Goal: Task Accomplishment & Management: Manage account settings

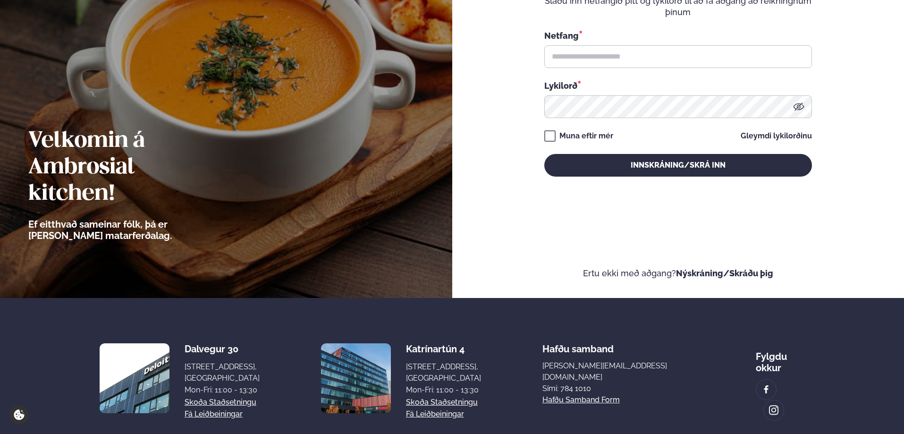
scroll to position [142, 0]
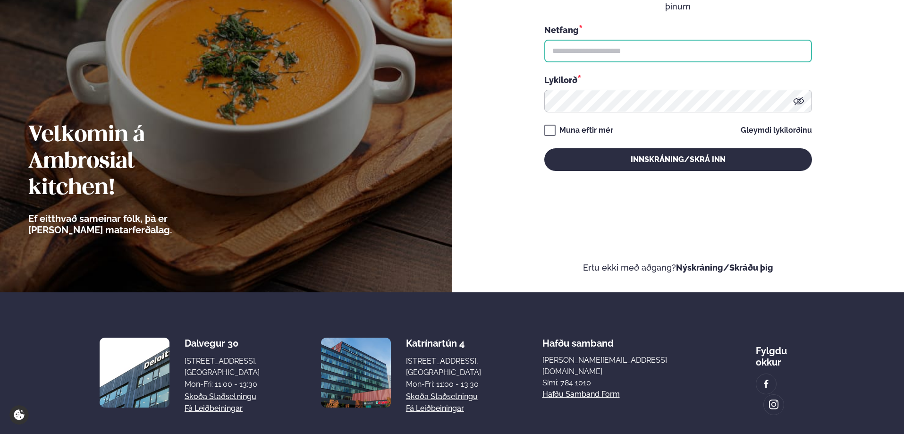
click at [603, 46] on input "text" at bounding box center [678, 51] width 268 height 23
type input "**********"
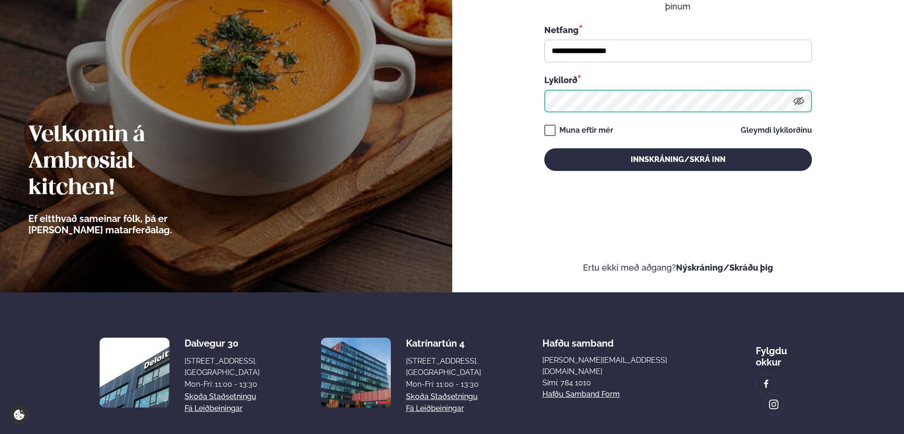
click at [544, 148] on button "Innskráning/Skrá inn" at bounding box center [678, 159] width 268 height 23
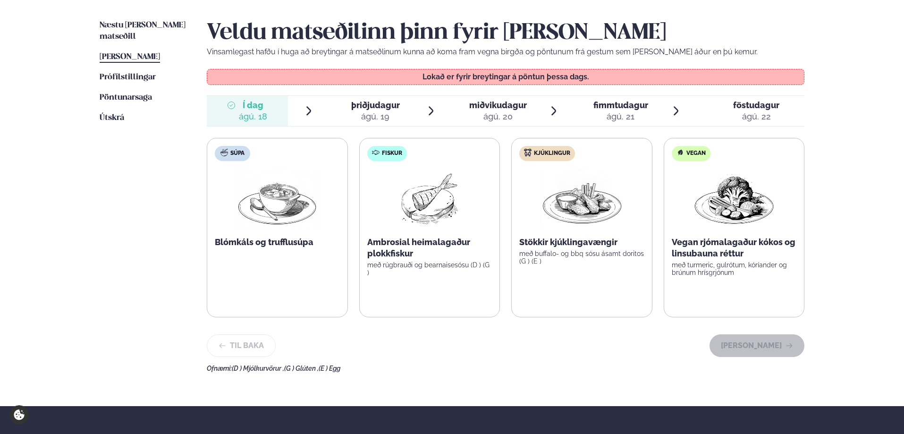
scroll to position [236, 0]
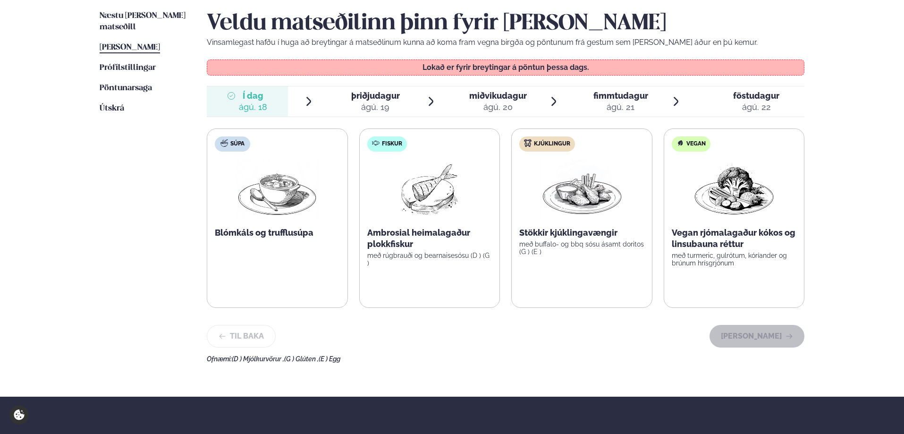
click at [381, 95] on span "þriðjudagur" at bounding box center [375, 96] width 49 height 10
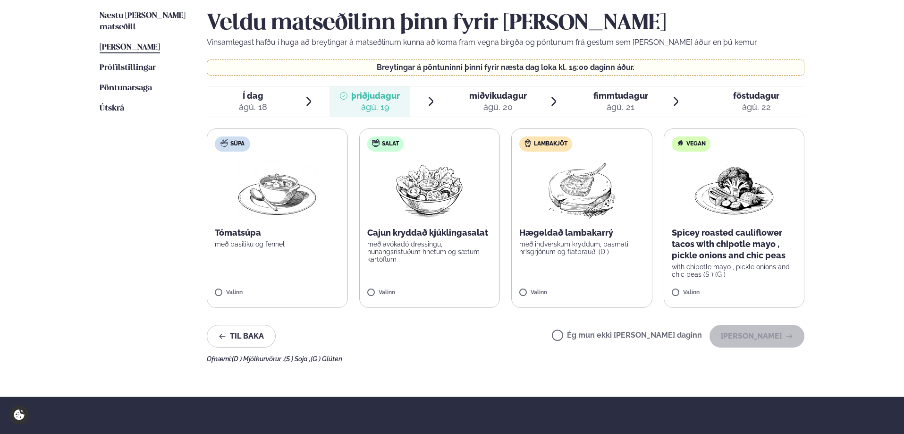
click at [474, 101] on div "miðvikudagur mið." at bounding box center [498, 95] width 58 height 11
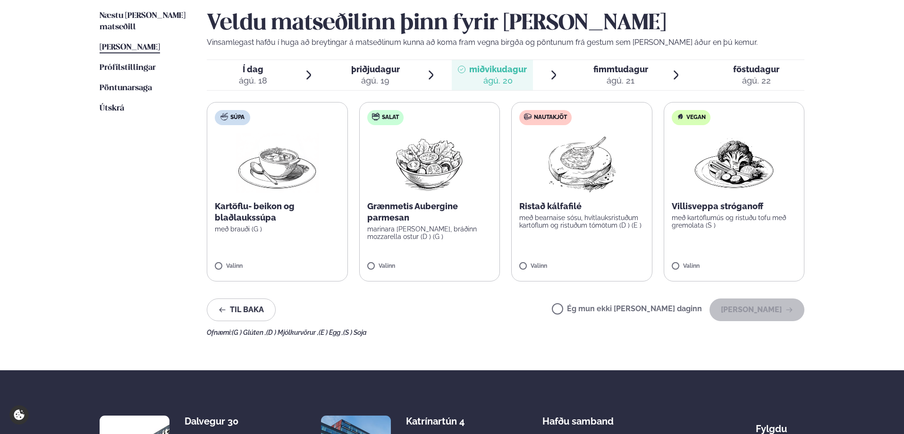
click at [629, 70] on span "fimmtudagur" at bounding box center [621, 69] width 55 height 10
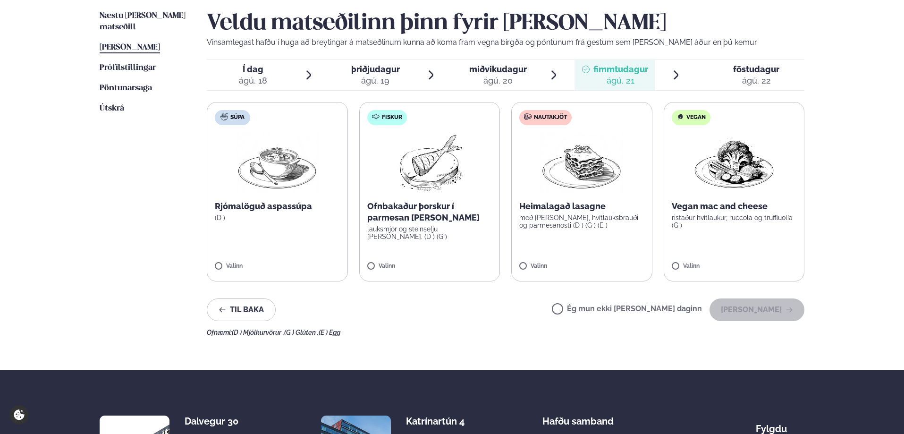
click at [387, 70] on span "þriðjudagur" at bounding box center [375, 69] width 49 height 10
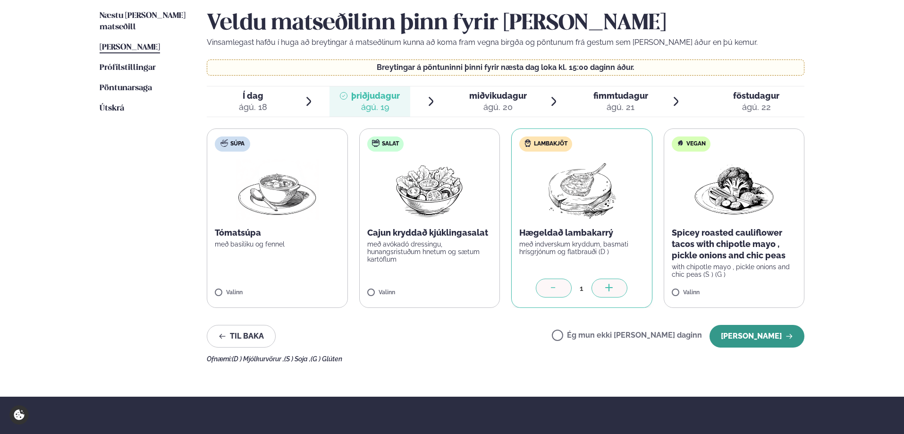
click at [762, 339] on button "[PERSON_NAME]" at bounding box center [757, 336] width 95 height 23
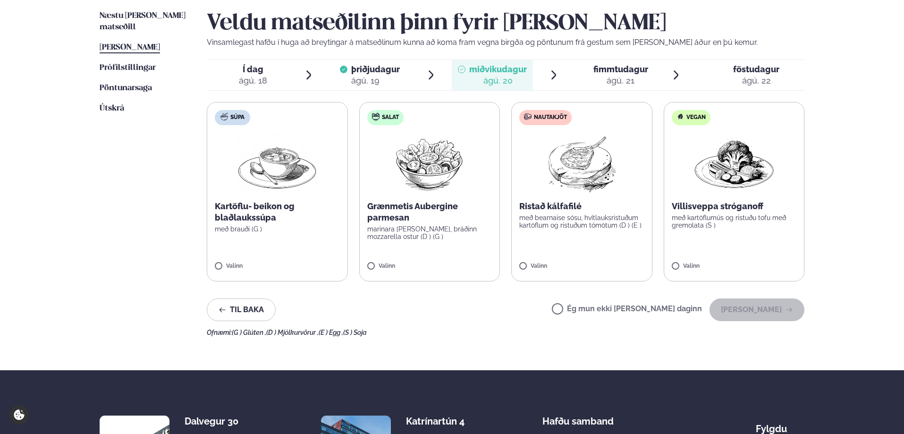
click at [636, 70] on span "fimmtudagur" at bounding box center [621, 69] width 55 height 10
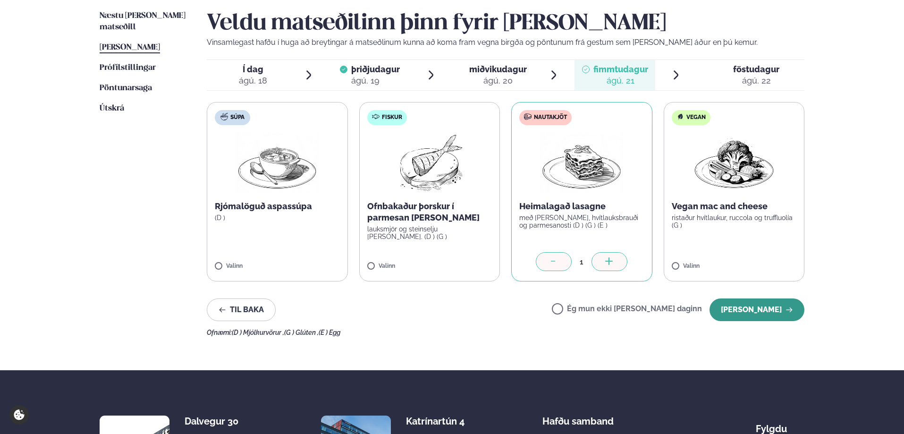
click at [764, 308] on button "[PERSON_NAME]" at bounding box center [757, 309] width 95 height 23
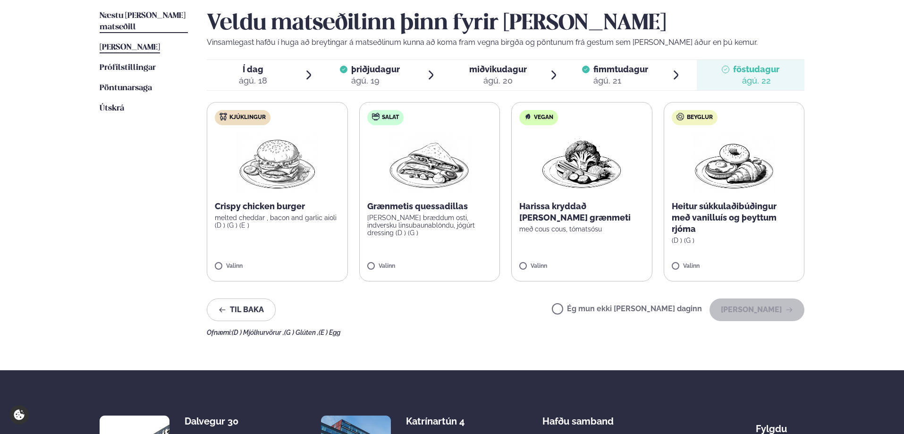
click at [104, 13] on span "Næstu [PERSON_NAME] matseðill" at bounding box center [143, 21] width 86 height 19
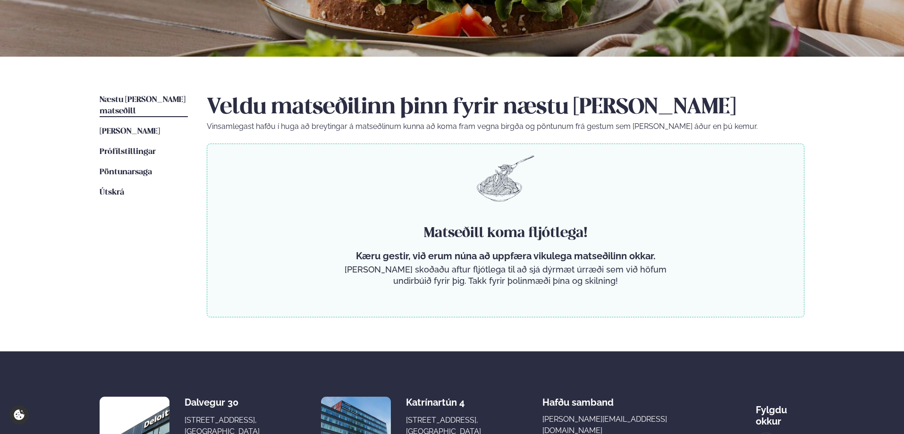
scroll to position [236, 0]
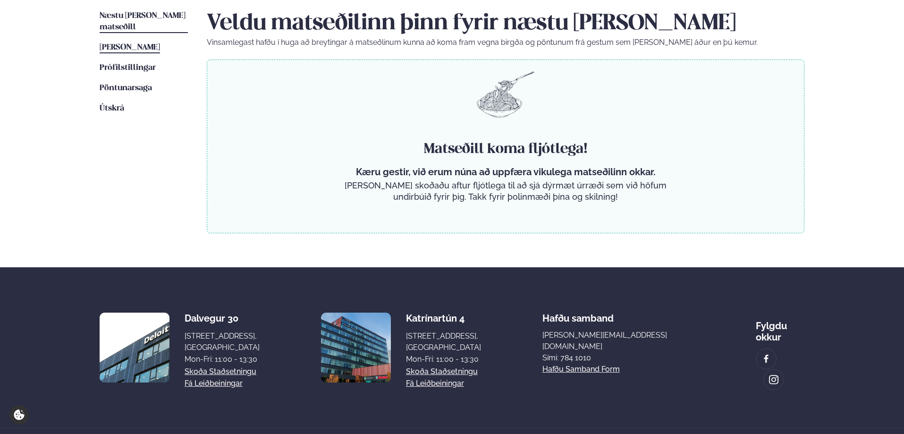
click at [133, 43] on span "[PERSON_NAME]" at bounding box center [130, 47] width 60 height 8
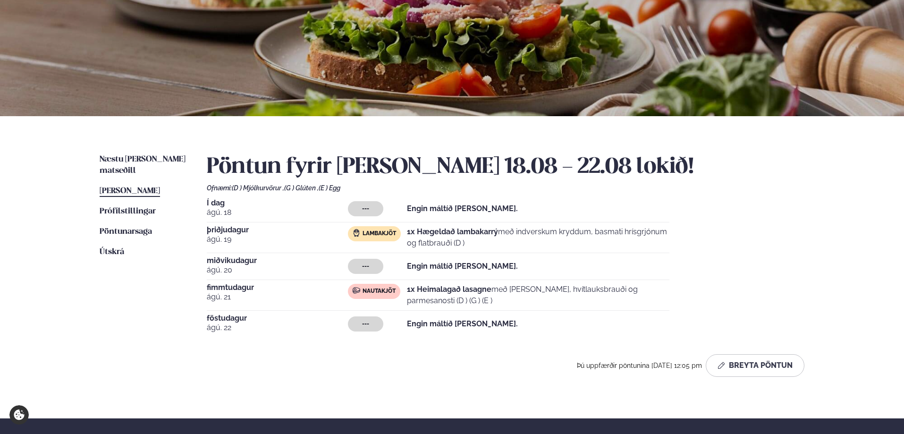
scroll to position [142, 0]
